Goal: Information Seeking & Learning: Learn about a topic

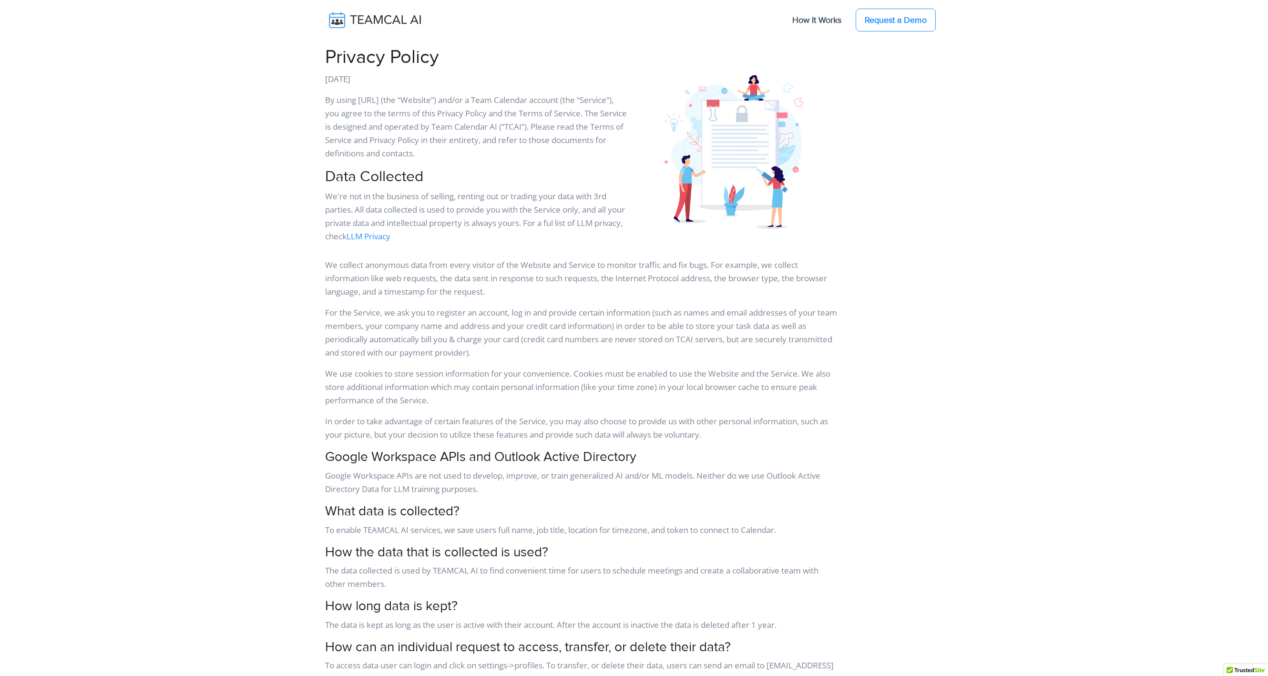
click at [593, 174] on h2 "Data Collected" at bounding box center [476, 177] width 303 height 18
